Goal: Feedback & Contribution: Submit feedback/report problem

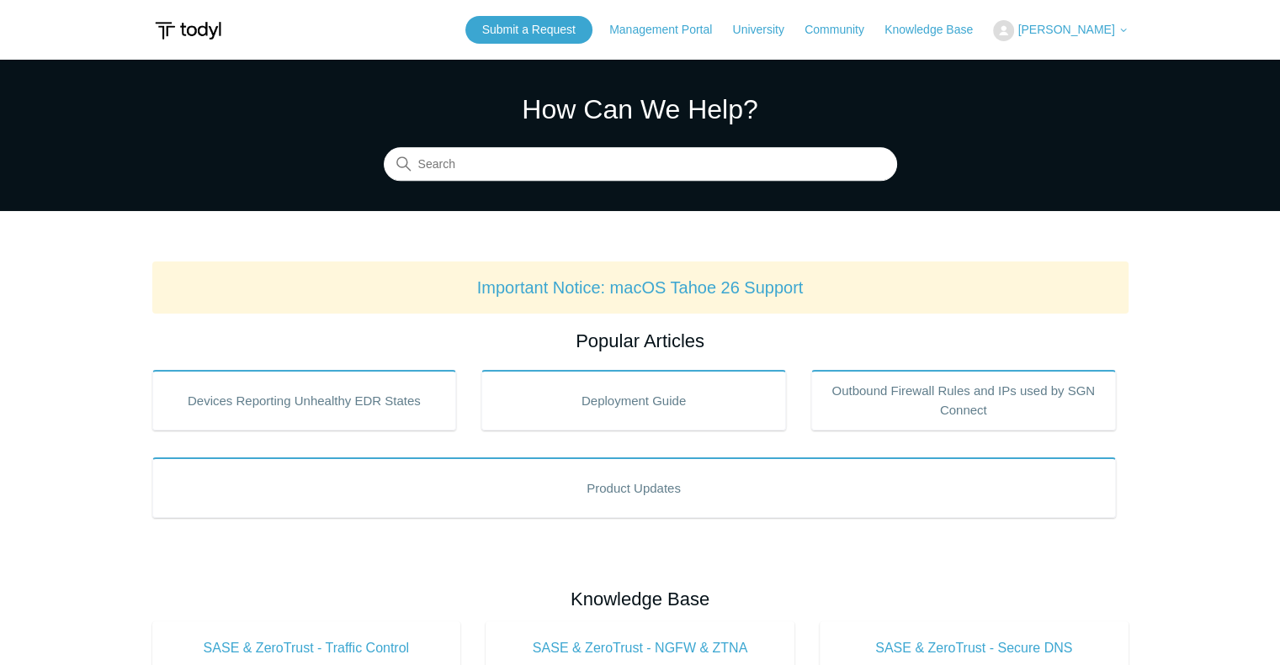
click at [1084, 34] on span "Tim White" at bounding box center [1065, 29] width 97 height 13
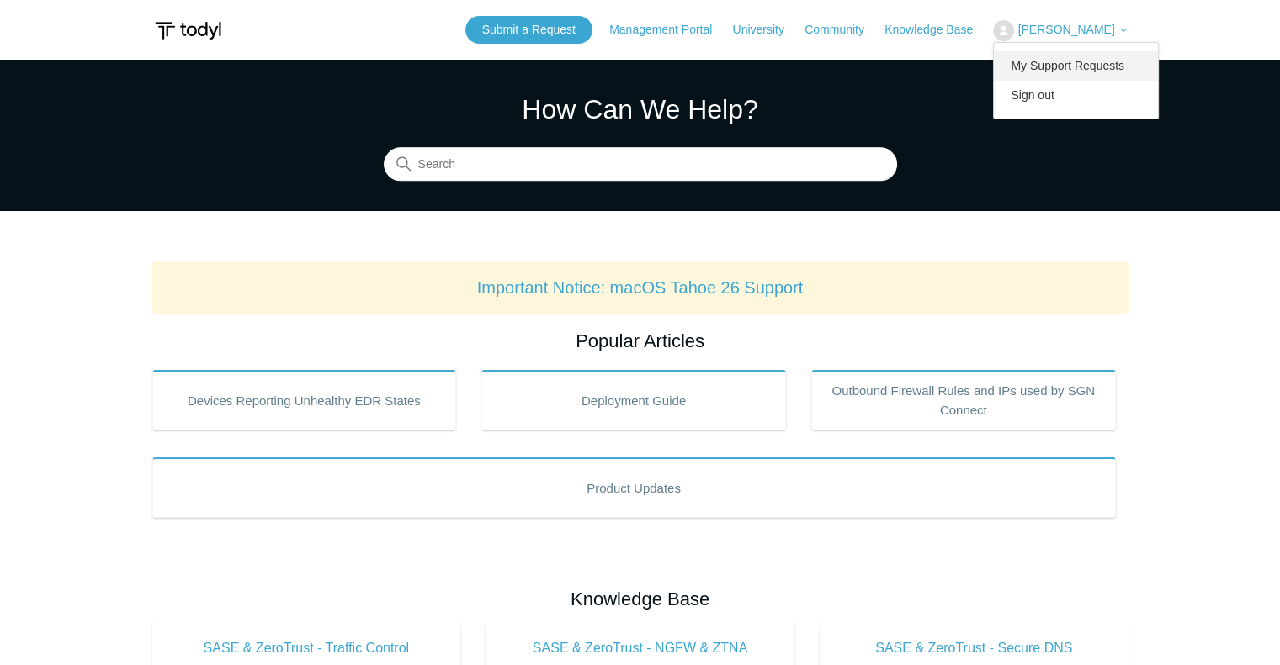
click at [1065, 61] on link "My Support Requests" at bounding box center [1076, 65] width 164 height 29
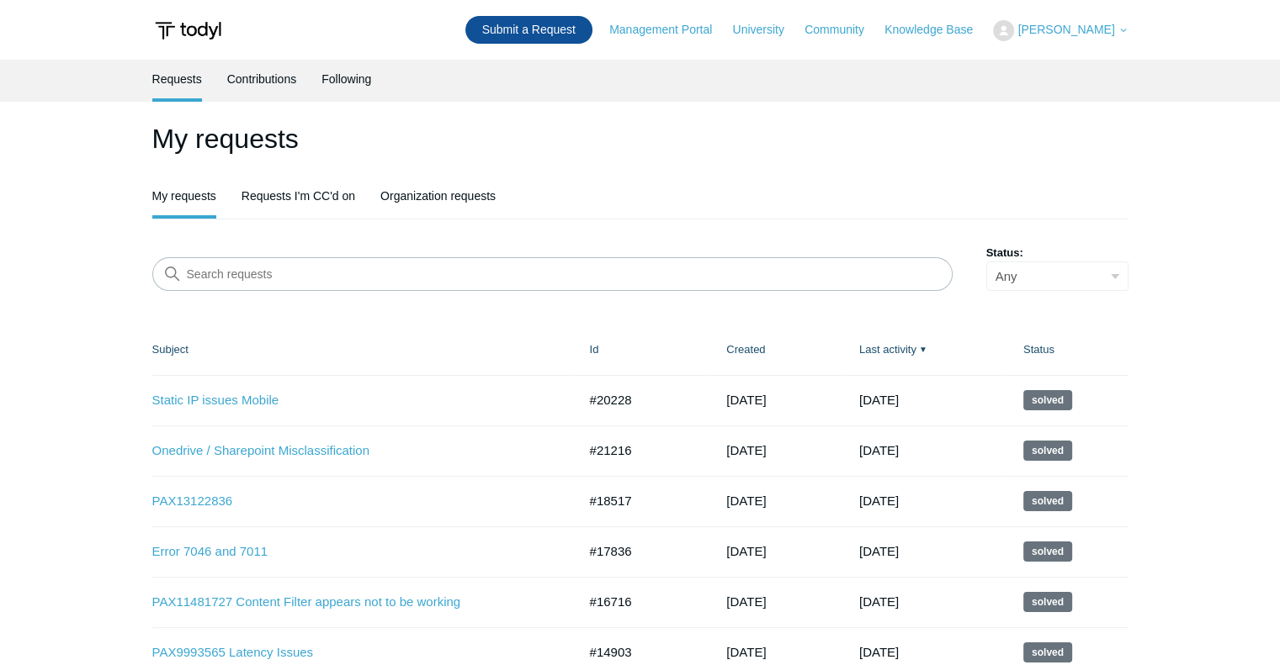
click at [553, 29] on link "Submit a Request" at bounding box center [528, 30] width 127 height 28
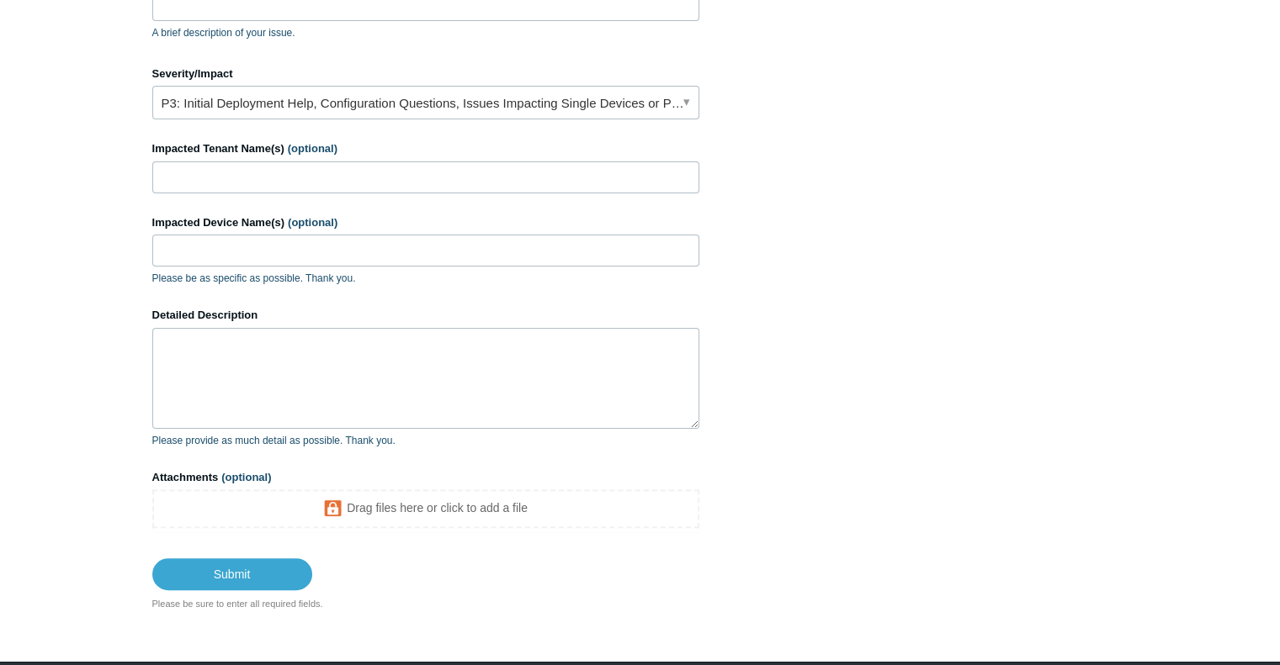
scroll to position [316, 0]
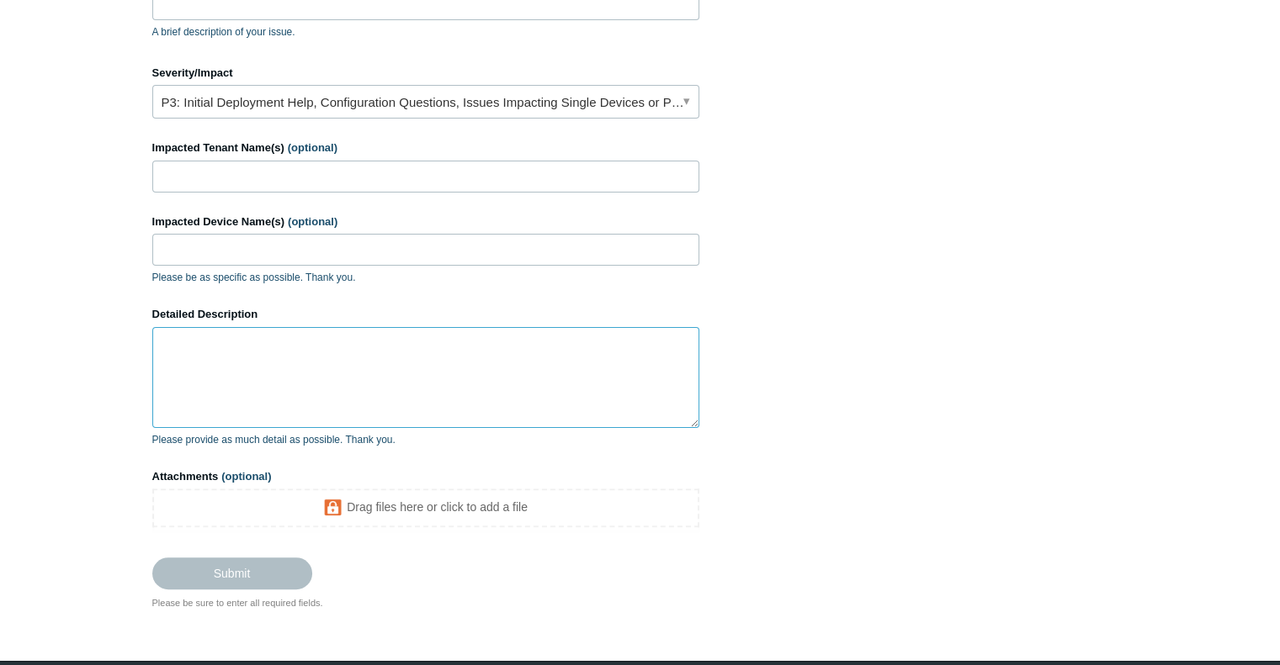
click at [174, 350] on textarea "Detailed Description" at bounding box center [425, 377] width 547 height 101
paste textarea "[URL][DOMAIN_NAME] was added to URL exception but still gets blocked."
type textarea "[URL][DOMAIN_NAME] was added to URL exception but still gets blocked."
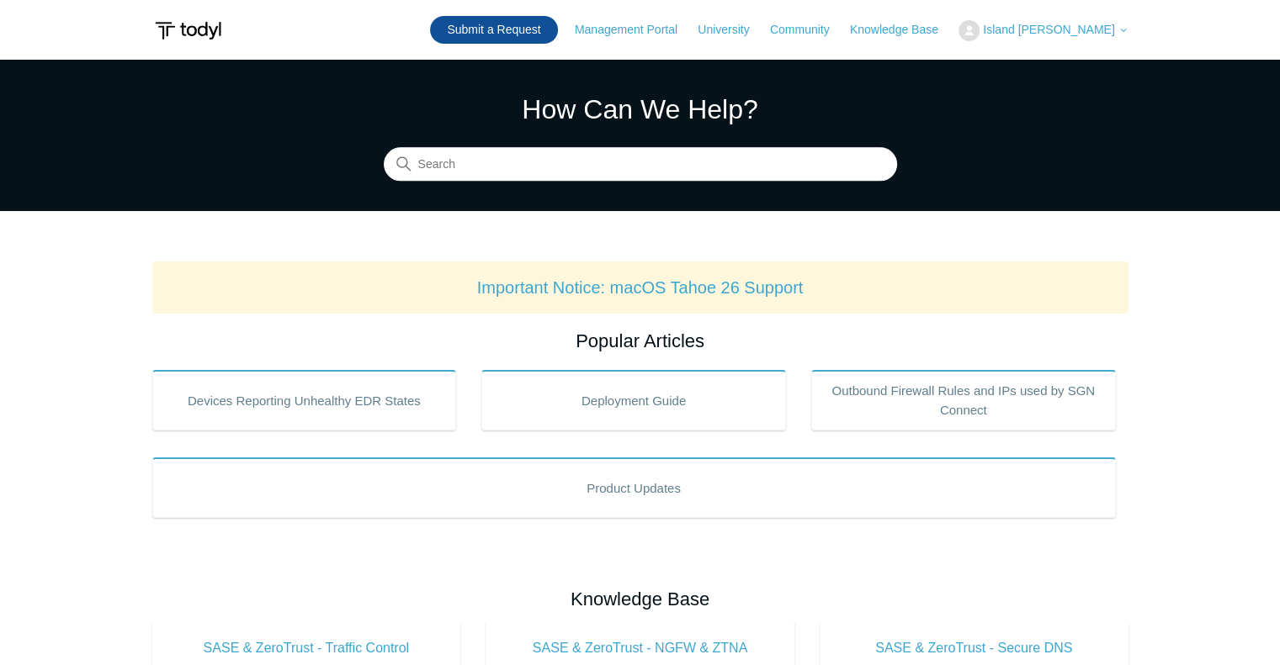
click at [537, 23] on link "Submit a Request" at bounding box center [493, 30] width 127 height 28
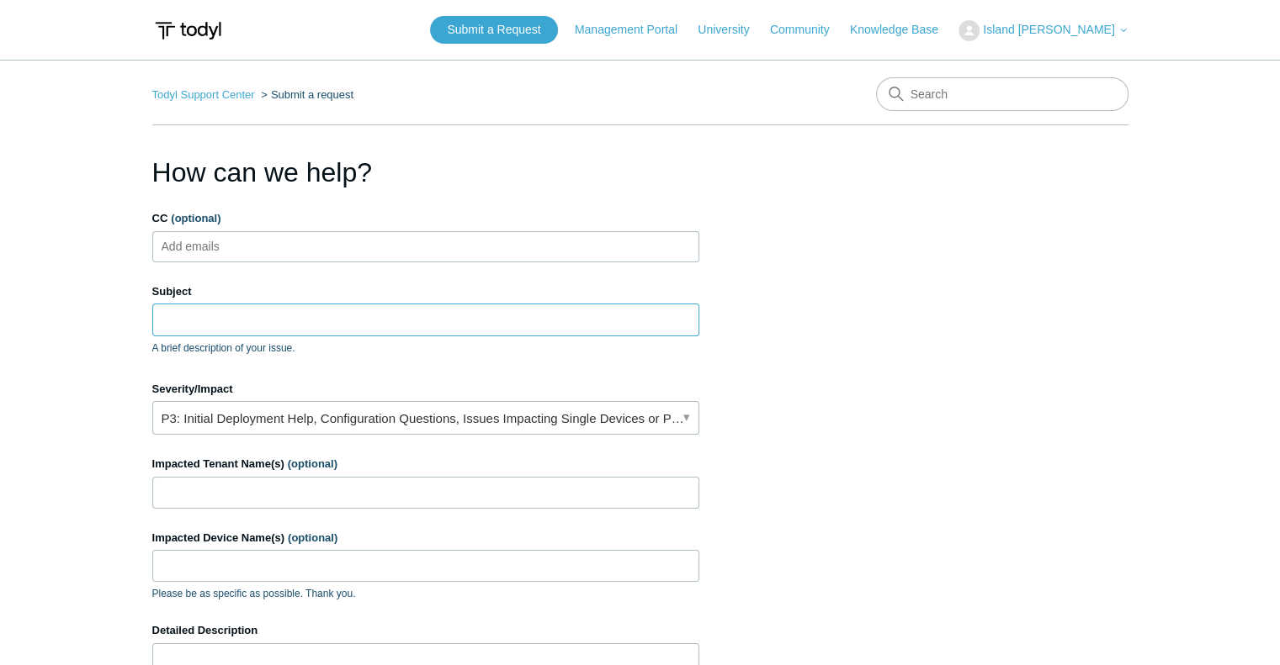
click at [257, 320] on input "Subject" at bounding box center [425, 320] width 547 height 32
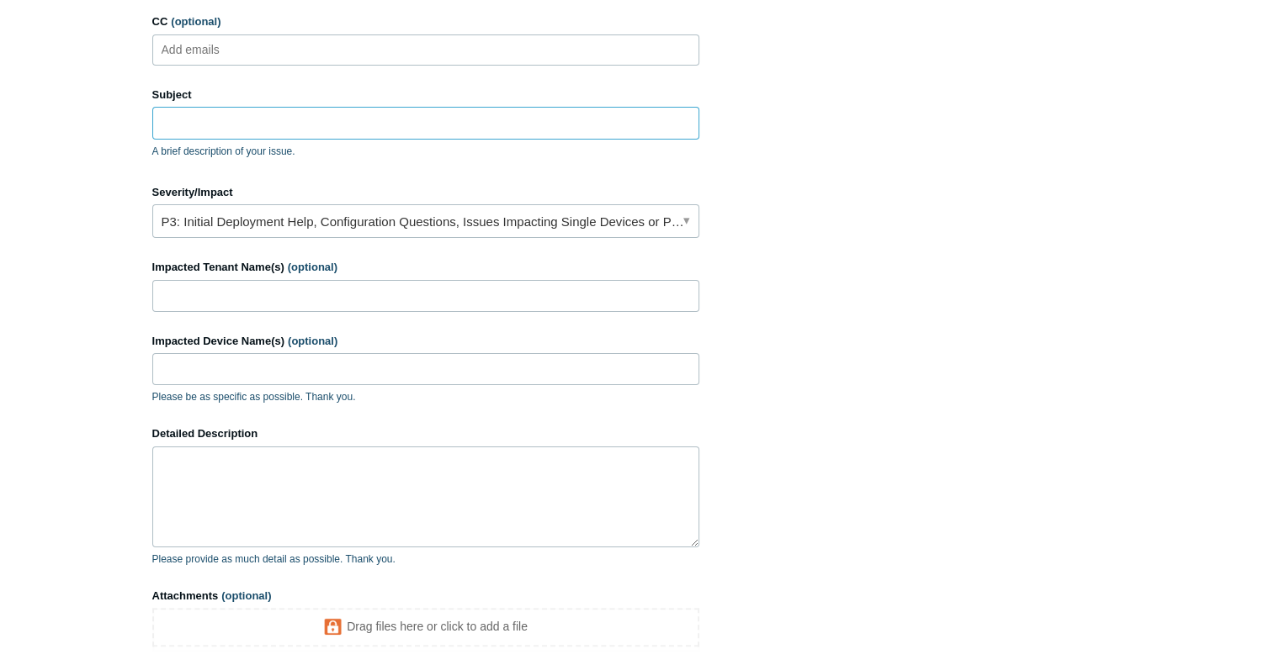
scroll to position [199, 0]
click at [269, 487] on textarea "Detailed Description" at bounding box center [425, 495] width 547 height 101
paste textarea "--Summary of the Issue: https://funeral-notices.co.uk was added to URL exceptio…"
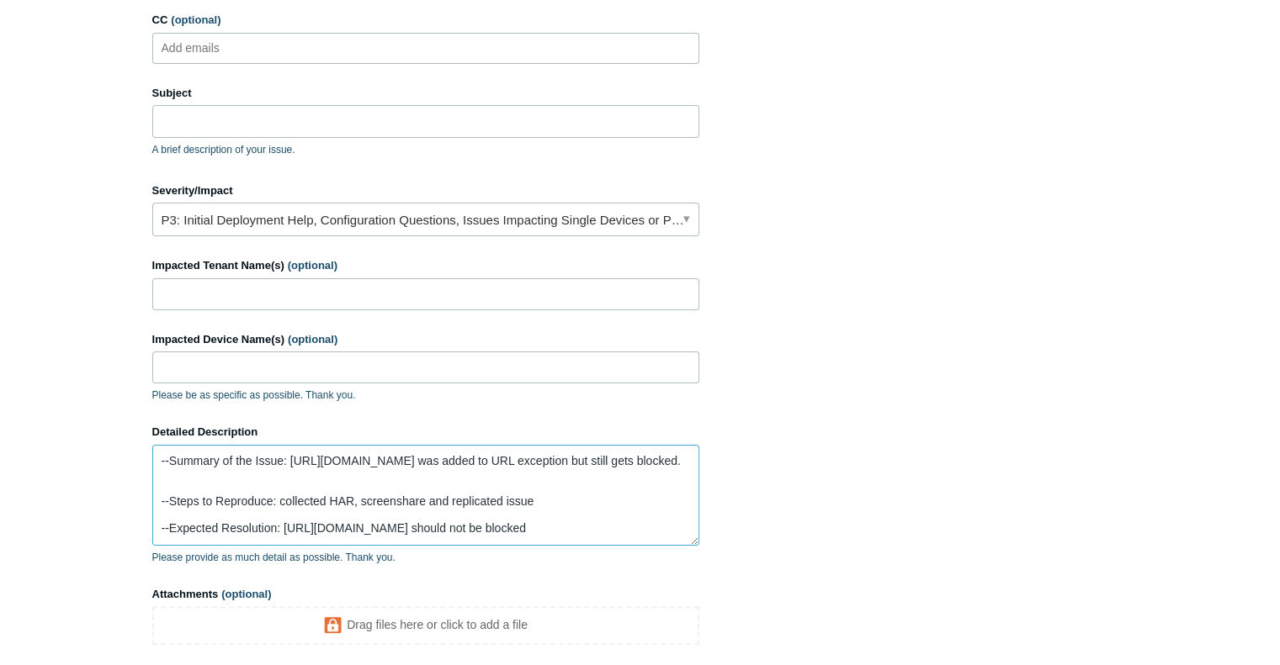
scroll to position [57, 0]
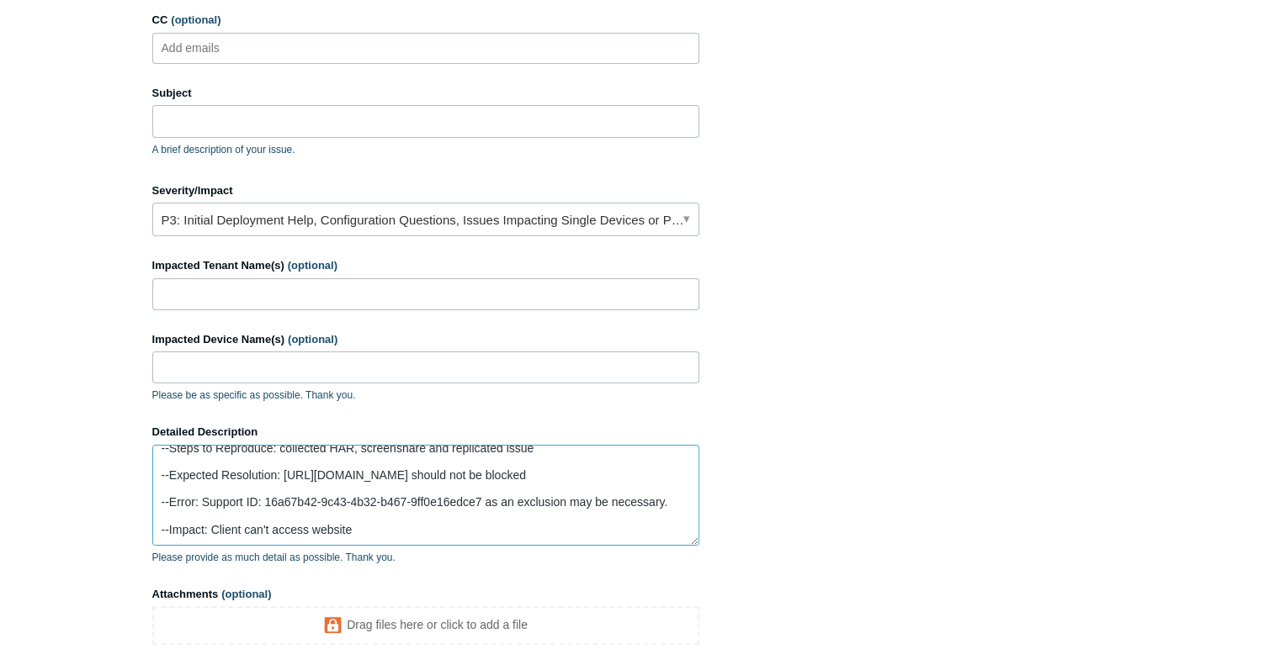
type textarea "--Summary of the Issue: https://funeral-notices.co.uk was added to URL exceptio…"
click at [214, 131] on input "Subject" at bounding box center [425, 121] width 547 height 32
paste input "PAX19503681"
type input "PAX19503681 Website Exception still being blocked"
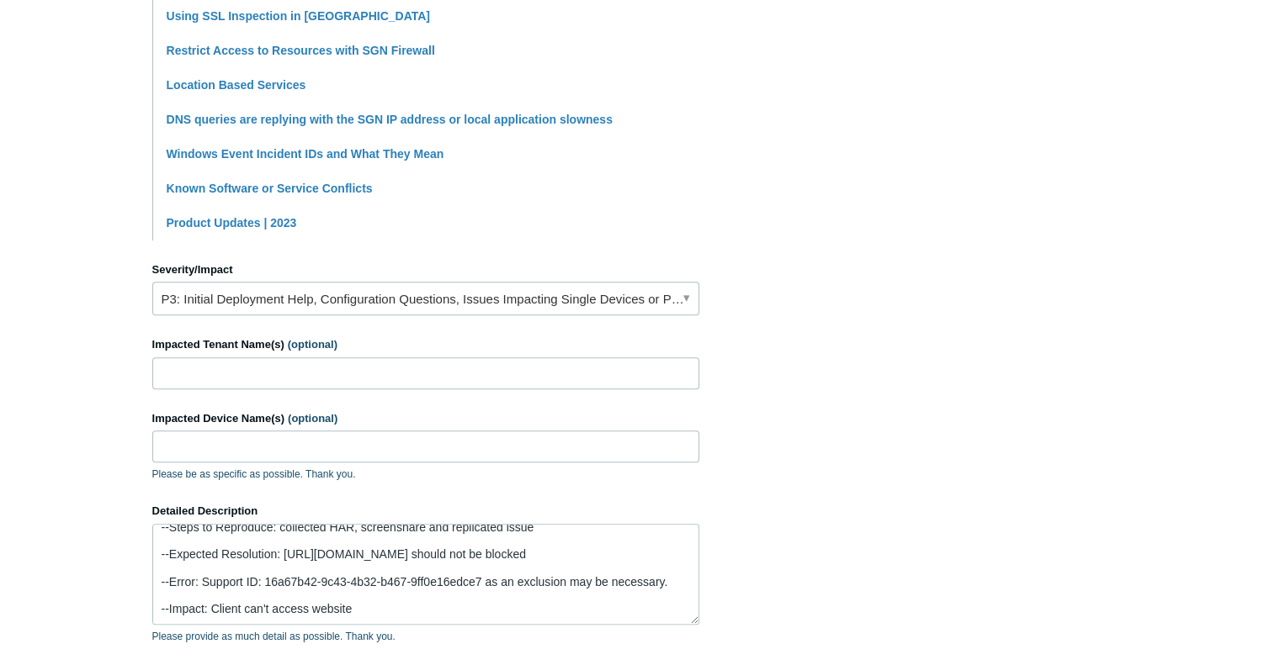
scroll to position [533, 0]
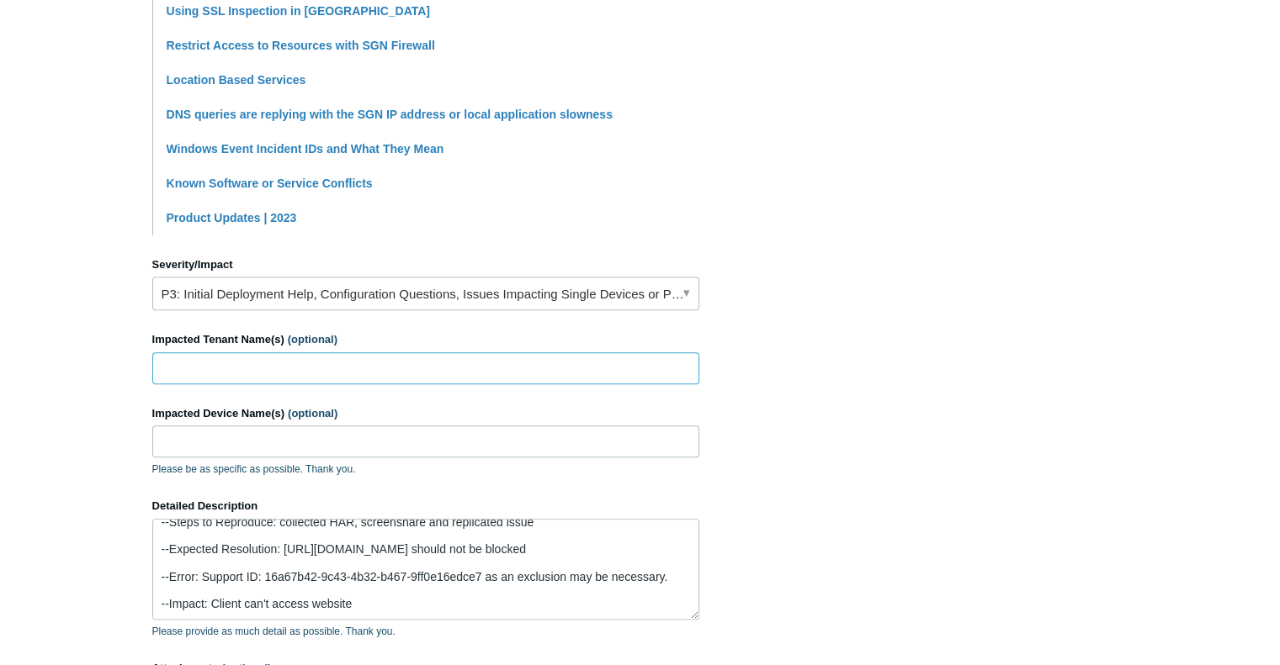
click at [199, 373] on input "Impacted Tenant Name(s) (optional)" at bounding box center [425, 368] width 547 height 32
type input "Technology Means Business"
click at [236, 443] on input "Impacted Device Name(s) (optional)" at bounding box center [425, 442] width 547 height 32
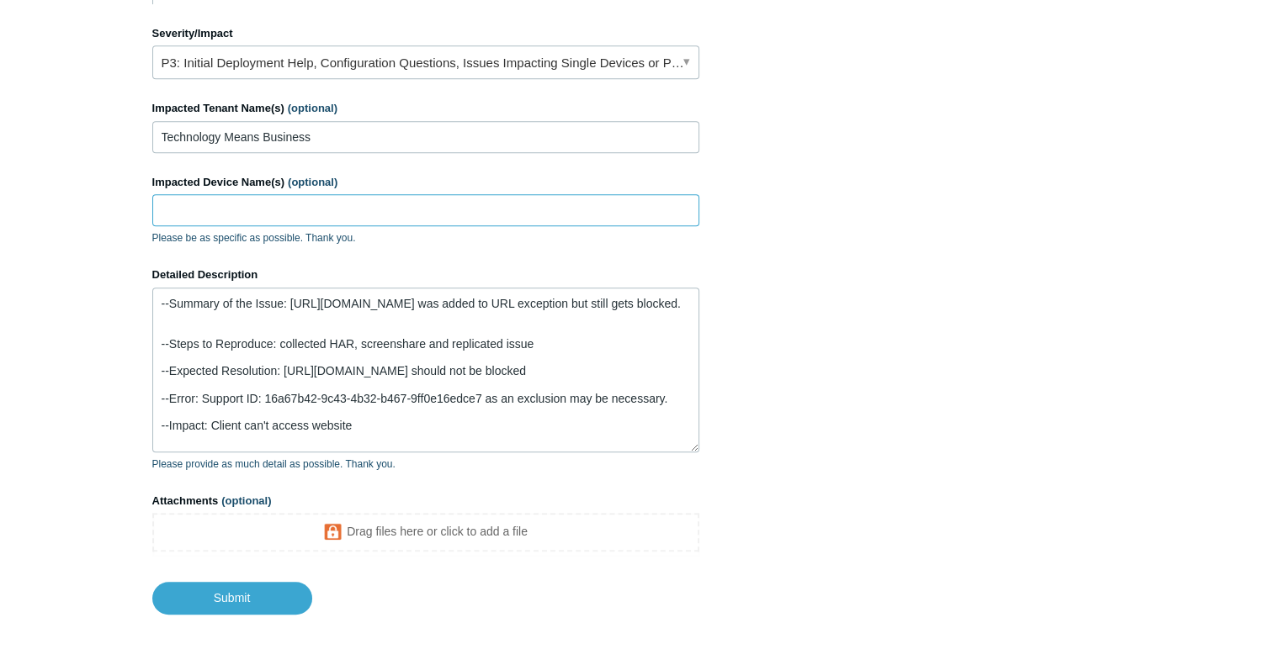
scroll to position [0, 0]
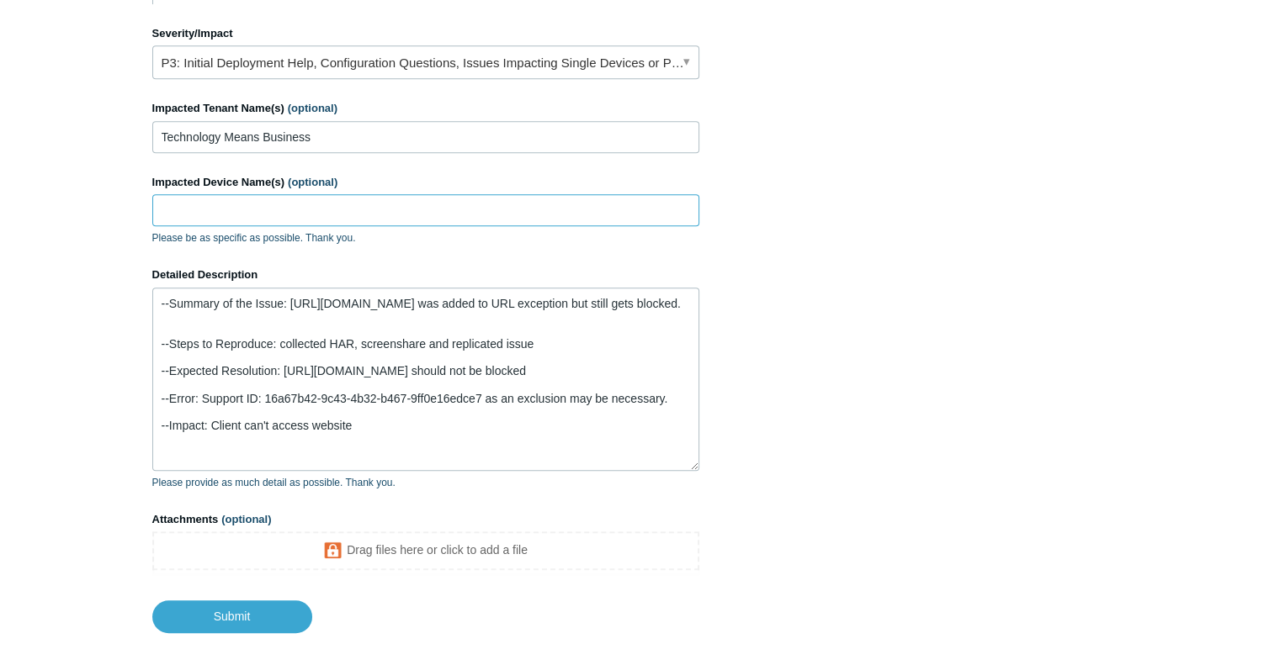
drag, startPoint x: 693, startPoint y: 383, endPoint x: 688, endPoint y: 465, distance: 82.6
click at [688, 465] on textarea "--Summary of the Issue: https://funeral-notices.co.uk was added to URL exceptio…" at bounding box center [425, 379] width 547 height 183
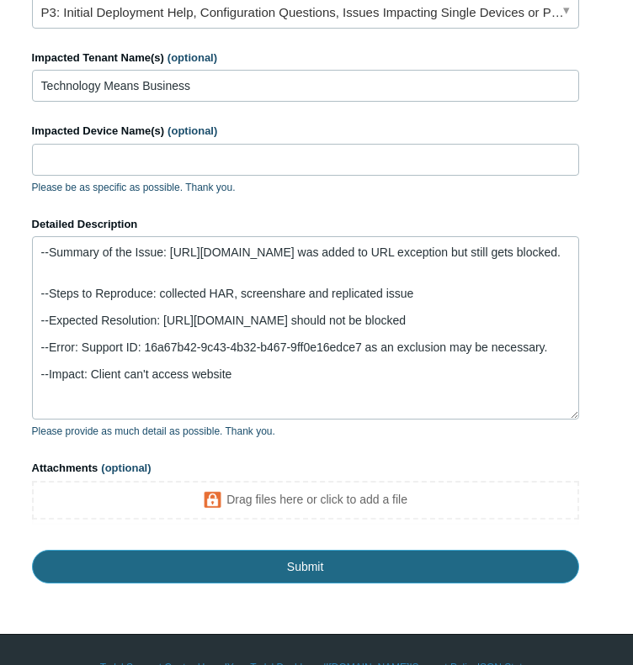
click at [296, 551] on input "Submit" at bounding box center [305, 567] width 547 height 34
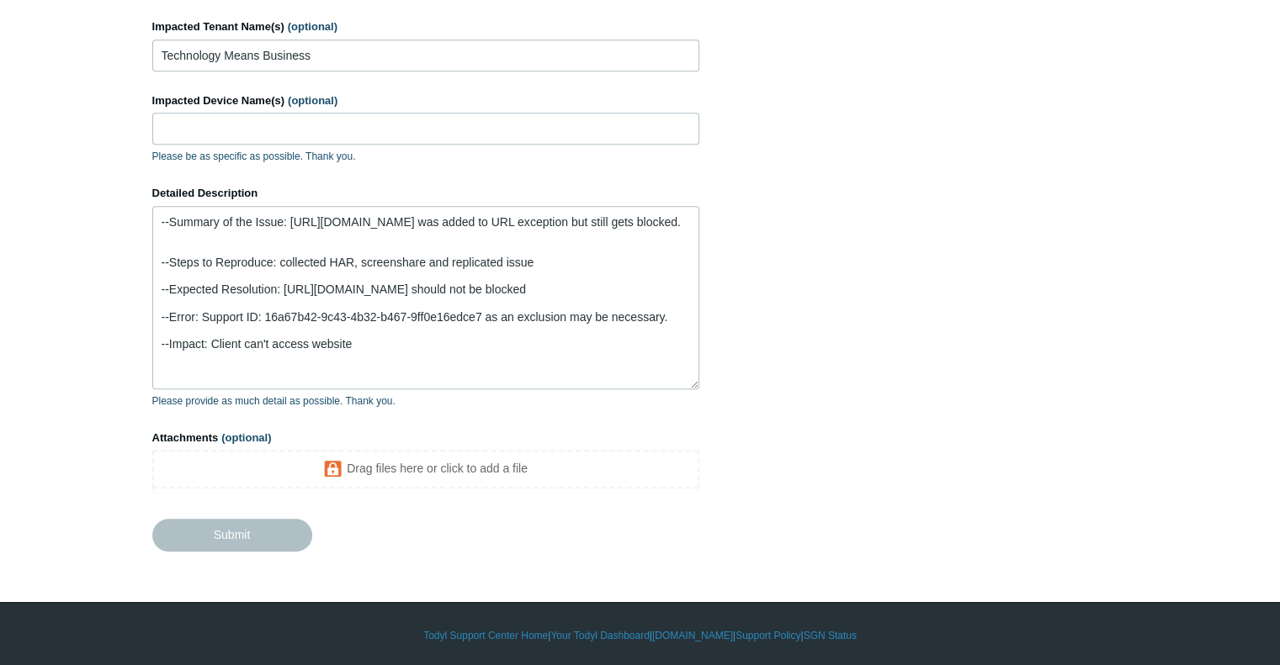
scroll to position [845, 0]
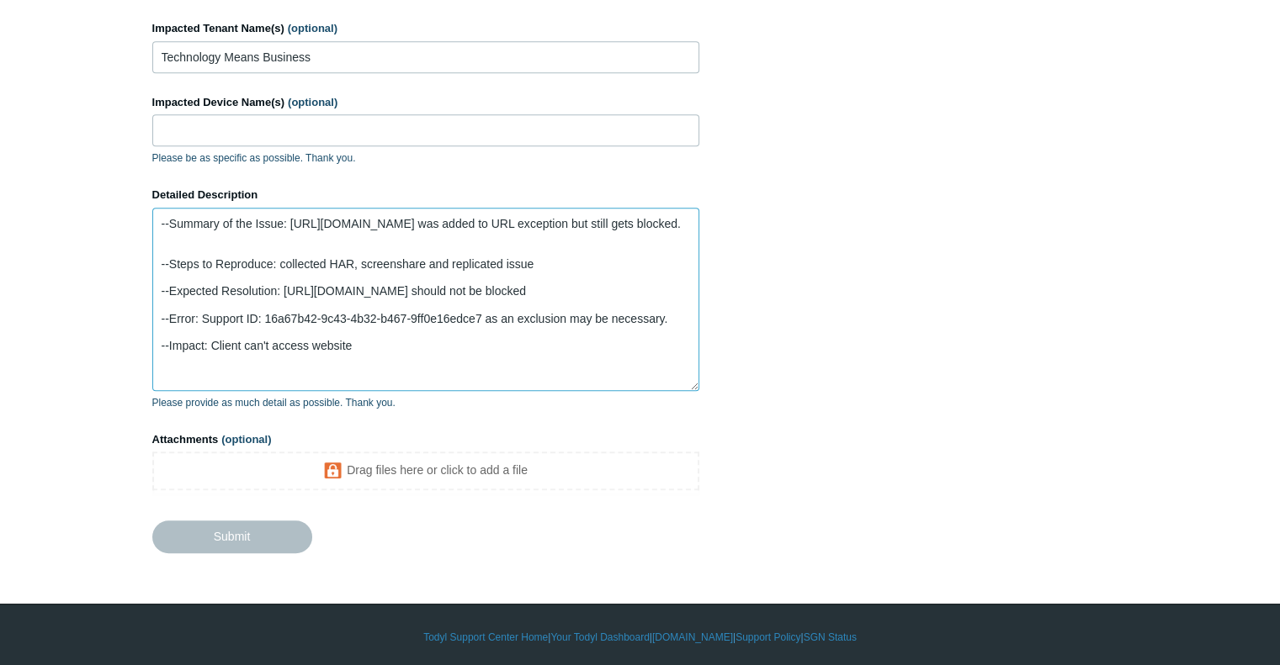
drag, startPoint x: 368, startPoint y: 359, endPoint x: 7, endPoint y: 127, distance: 429.1
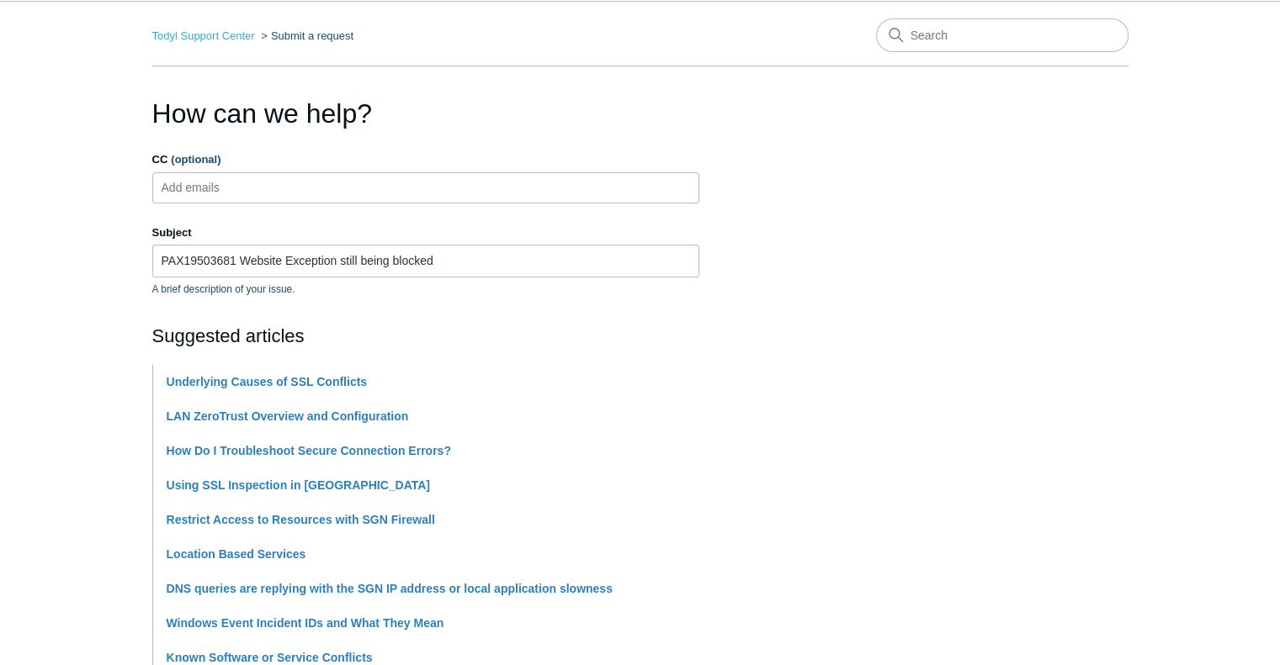
scroll to position [0, 0]
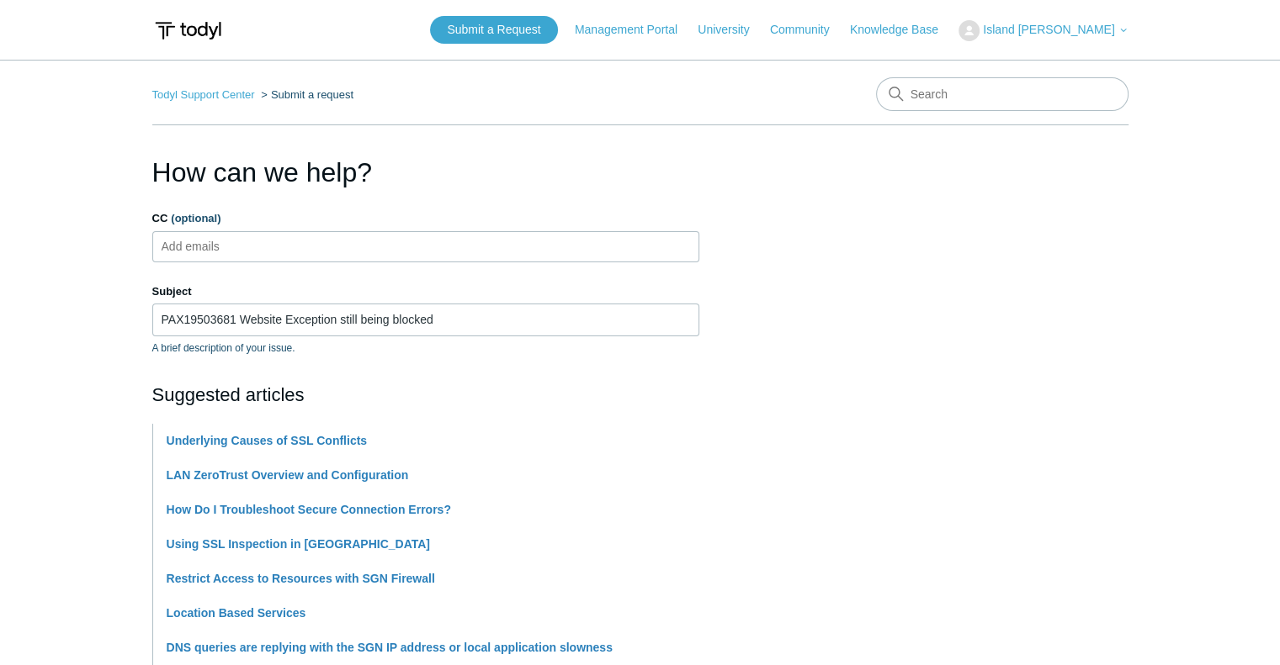
click at [1110, 41] on div "Submit a Request Management Portal University Community Knowledge Base Island P…" at bounding box center [778, 30] width 697 height 28
click at [1118, 27] on icon at bounding box center [1123, 30] width 10 height 10
click at [1064, 25] on span "Island PAM" at bounding box center [1048, 29] width 131 height 13
click at [1063, 22] on button "Island PAM" at bounding box center [1042, 30] width 169 height 21
click at [1057, 59] on link "My Support Requests" at bounding box center [1041, 65] width 164 height 29
